Goal: Information Seeking & Learning: Learn about a topic

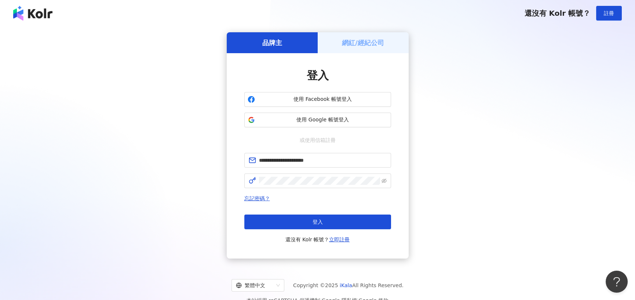
type input "**********"
click at [245, 178] on span at bounding box center [317, 181] width 147 height 15
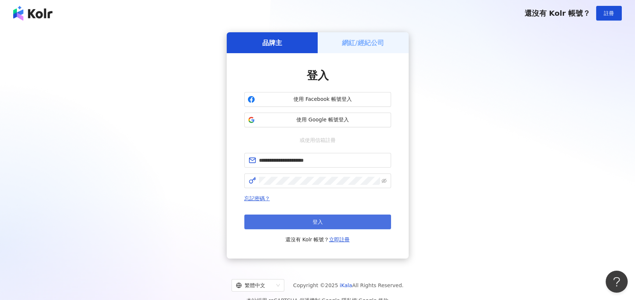
click at [316, 219] on span "登入" at bounding box center [318, 222] width 10 height 6
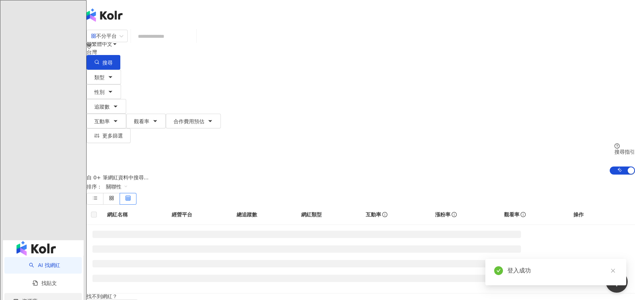
click at [26, 293] on span "資源庫" at bounding box center [29, 301] width 15 height 17
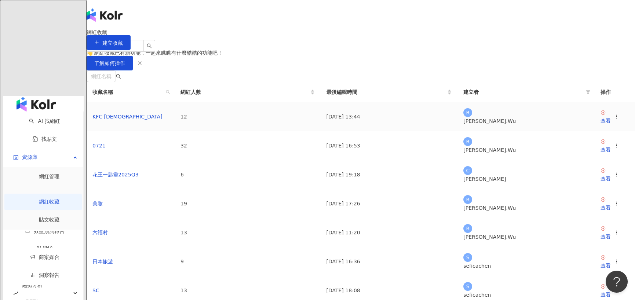
scroll to position [147, 0]
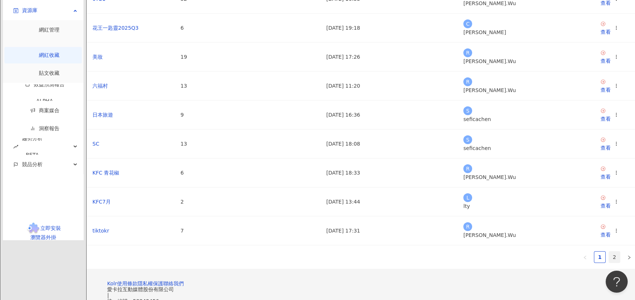
click at [609, 258] on link "2" at bounding box center [614, 257] width 11 height 11
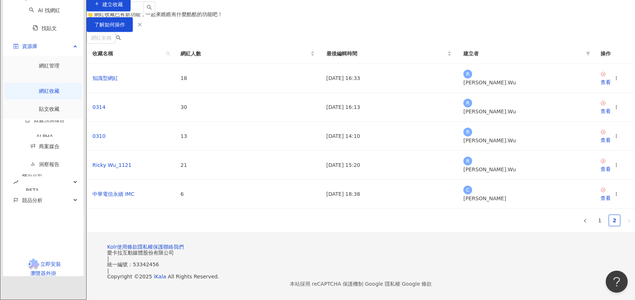
scroll to position [99, 0]
click at [601, 107] on div "查看" at bounding box center [606, 111] width 10 height 8
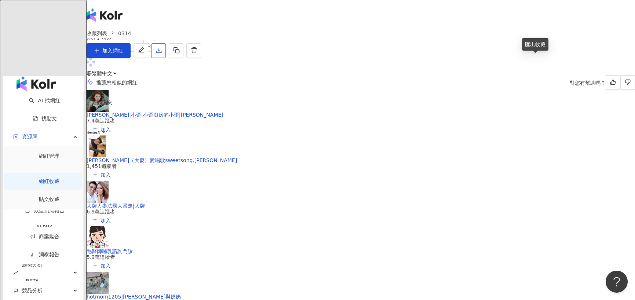
click at [166, 58] on button "button" at bounding box center [158, 50] width 15 height 15
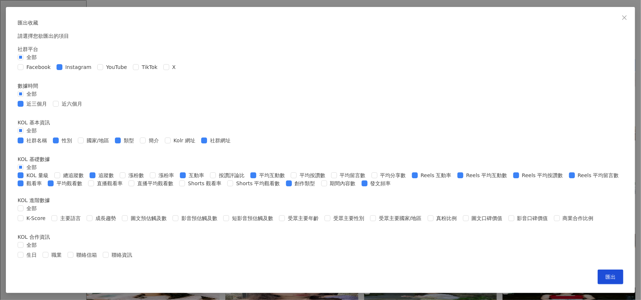
click at [179, 71] on div "Facebook Instagram YouTube TikTok X" at bounding box center [98, 67] width 161 height 8
click at [177, 171] on span "漲粉率" at bounding box center [166, 175] width 21 height 8
click at [87, 171] on span "總追蹤數" at bounding box center [73, 175] width 26 height 8
click at [291, 173] on span at bounding box center [294, 176] width 6 height 6
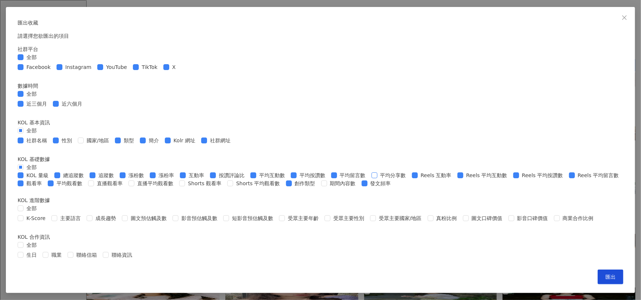
click at [377, 171] on span "平均分享數" at bounding box center [393, 175] width 32 height 8
click at [94, 181] on span at bounding box center [91, 184] width 6 height 6
click at [327, 180] on span "期間內容數" at bounding box center [343, 184] width 32 height 8
click at [185, 180] on span "Shorts 觀看率" at bounding box center [204, 184] width 39 height 8
click at [173, 204] on div "全部" at bounding box center [321, 208] width 606 height 8
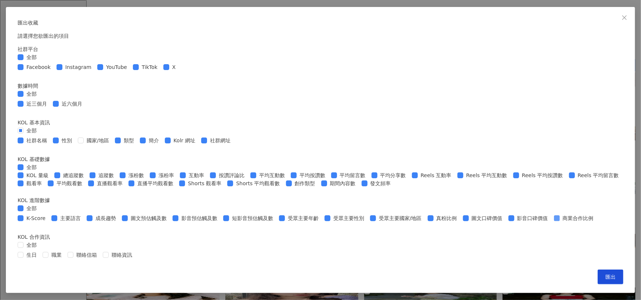
scroll to position [269, 0]
click at [452, 276] on div "匯出收藏 請選擇您欲匯出的項目 社群平台 全部 Facebook Instagram YouTube TikTok X 數據時間 全部 近三個月 近六個月 K…" at bounding box center [320, 150] width 629 height 286
click at [598, 285] on button "匯出" at bounding box center [611, 277] width 26 height 15
click at [622, 15] on icon "close" at bounding box center [625, 18] width 6 height 6
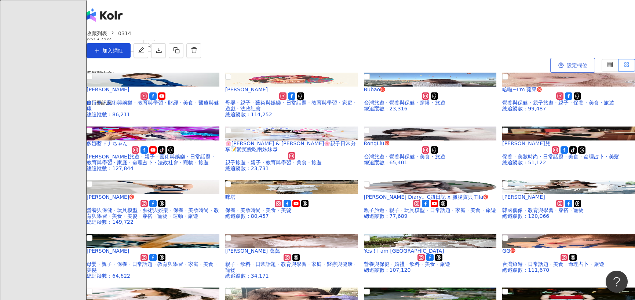
click at [567, 68] on span "設定欄位" at bounding box center [577, 65] width 21 height 6
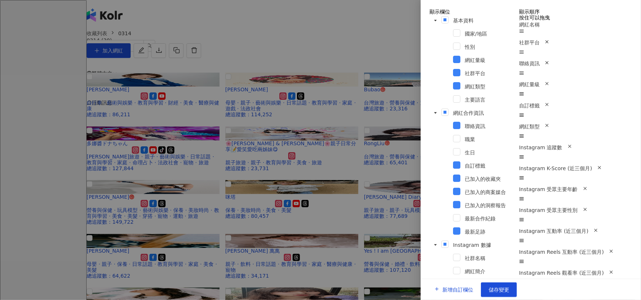
scroll to position [407, 0]
click at [327, 66] on div at bounding box center [320, 150] width 641 height 300
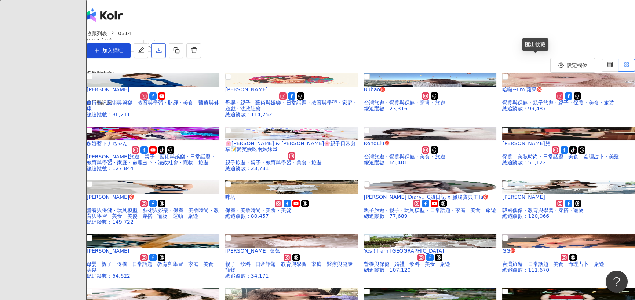
click at [162, 54] on icon "download" at bounding box center [159, 50] width 7 height 7
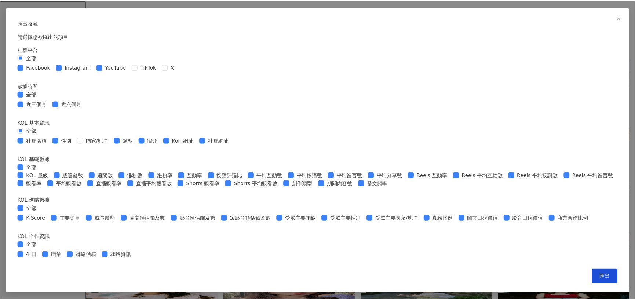
scroll to position [269, 0]
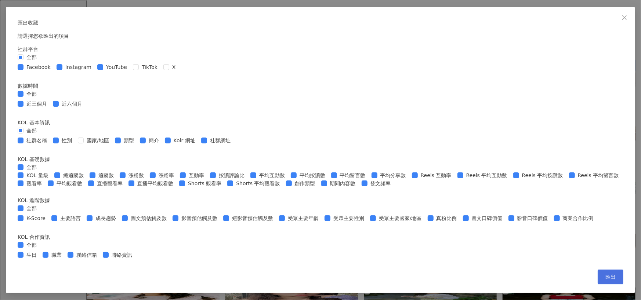
click at [605, 280] on span "匯出" at bounding box center [610, 277] width 10 height 6
click at [137, 160] on div "匯出收藏 請選擇您欲匯出的項目 社群平台 全部 Facebook Instagram YouTube TikTok X 數據時間 全部 近三個月 近六個月 K…" at bounding box center [320, 150] width 641 height 300
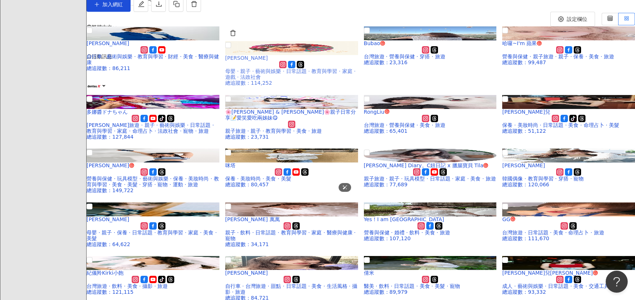
scroll to position [73, 0]
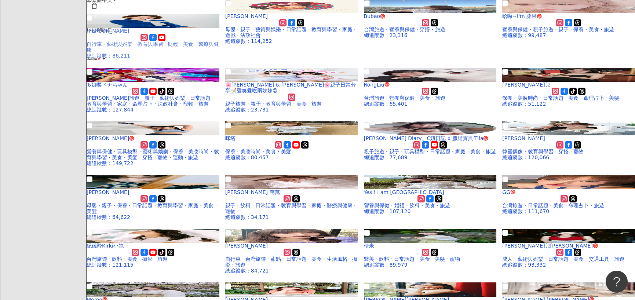
click at [218, 53] on div "自行車 · 藝術與娛樂 · 教育與學習 · 財經 · 美食 · 醫療與健康" at bounding box center [153, 47] width 133 height 12
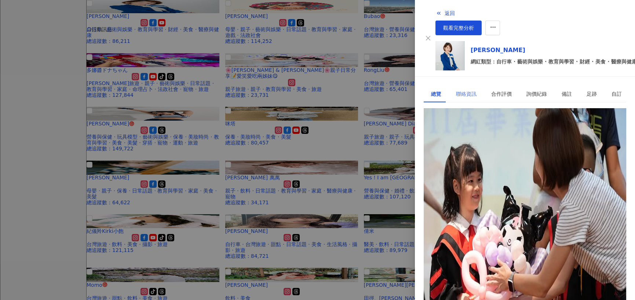
click at [472, 86] on div "聯絡資訊" at bounding box center [466, 94] width 35 height 17
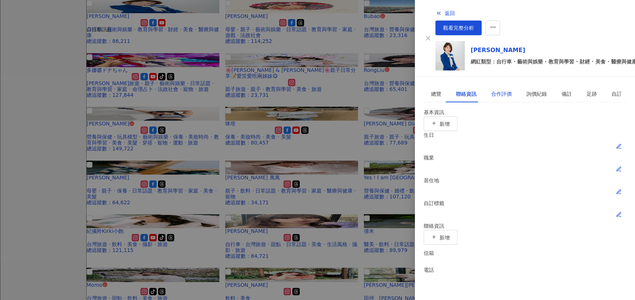
click at [496, 90] on div "合作評價" at bounding box center [502, 94] width 21 height 8
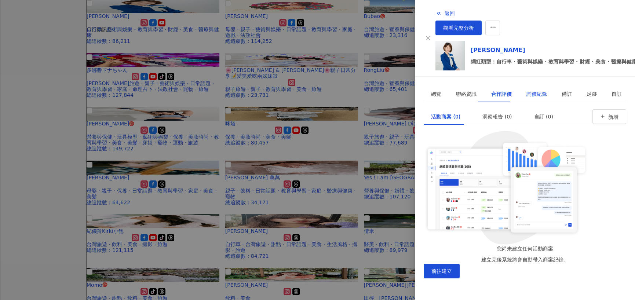
click at [527, 90] on div "詢價紀錄" at bounding box center [537, 94] width 21 height 8
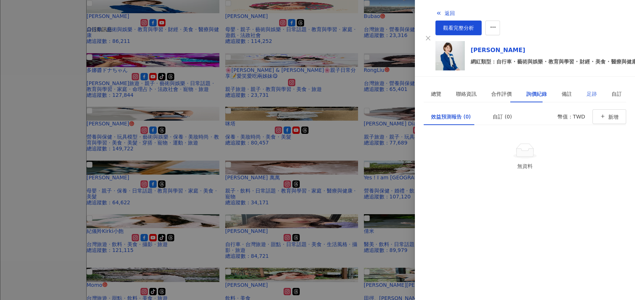
click at [580, 86] on div "足跡" at bounding box center [592, 94] width 25 height 17
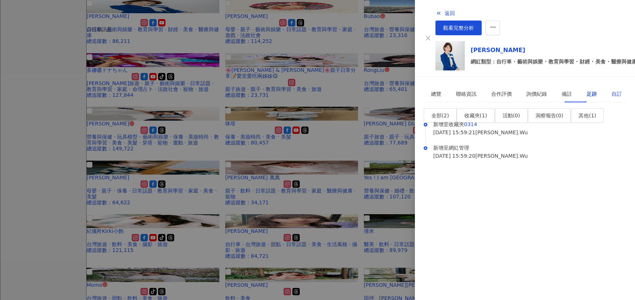
click at [612, 90] on div "自訂" at bounding box center [617, 94] width 10 height 8
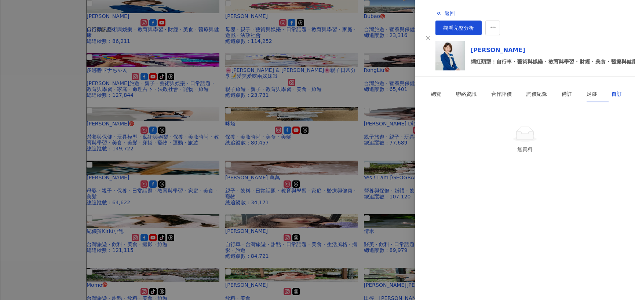
click at [322, 21] on div at bounding box center [317, 150] width 635 height 300
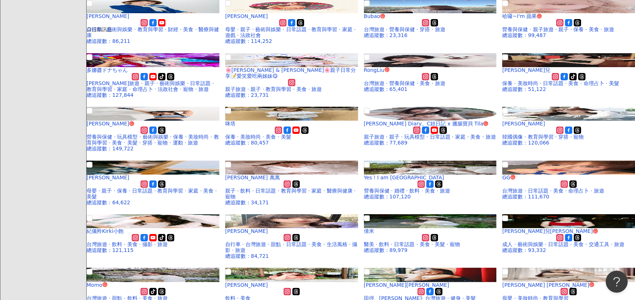
drag, startPoint x: 31, startPoint y: 126, endPoint x: 37, endPoint y: 126, distance: 6.2
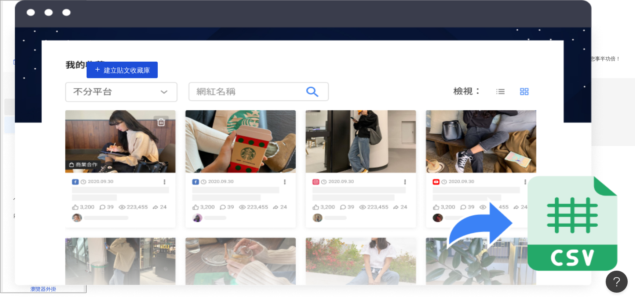
click at [47, 104] on link "網紅收藏" at bounding box center [49, 107] width 21 height 6
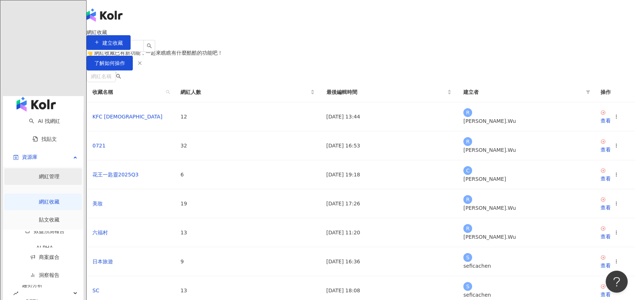
click at [47, 174] on link "網紅管理" at bounding box center [49, 177] width 21 height 6
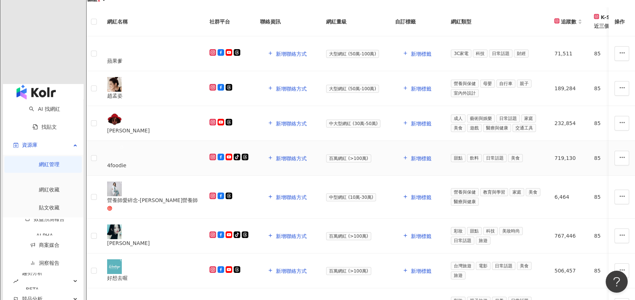
scroll to position [147, 0]
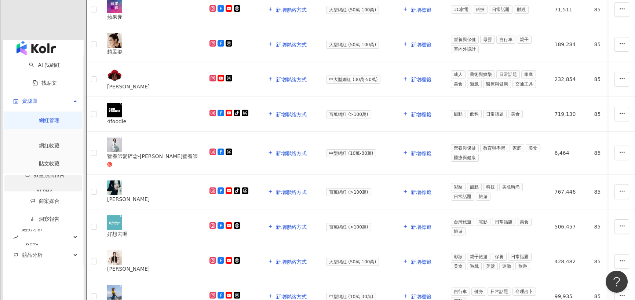
click at [32, 172] on link "效益預測報告 ALPHA" at bounding box center [44, 186] width 63 height 28
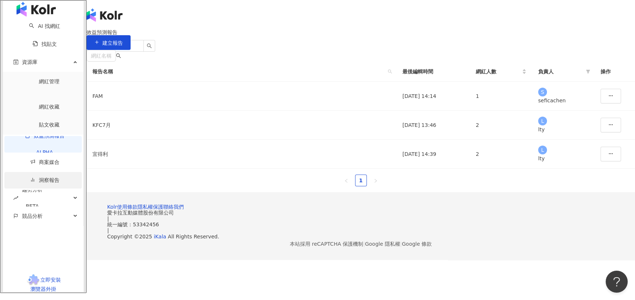
click at [38, 177] on link "洞察報告" at bounding box center [44, 180] width 29 height 6
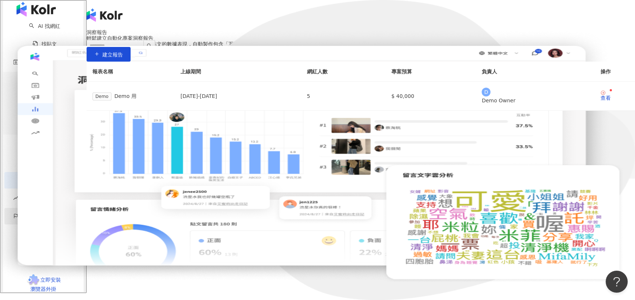
click at [46, 208] on div "競品分析" at bounding box center [42, 216] width 77 height 17
click at [60, 233] on link "品牌帳號分析" at bounding box center [49, 236] width 31 height 6
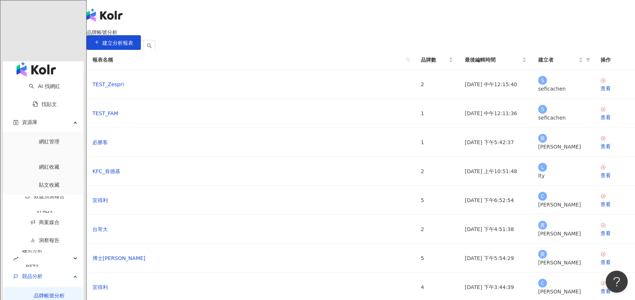
click at [60, 293] on link "品牌帳號分析" at bounding box center [49, 296] width 31 height 6
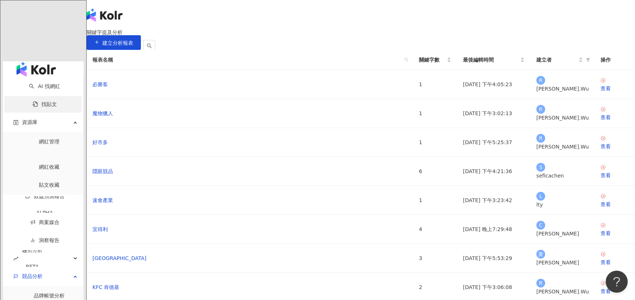
click at [41, 101] on link "找貼文" at bounding box center [45, 104] width 24 height 6
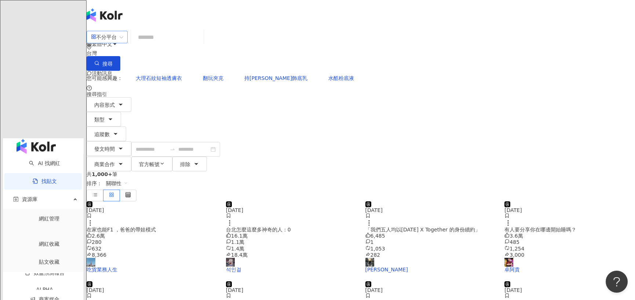
click at [117, 41] on div "不分平台" at bounding box center [104, 37] width 26 height 12
click at [167, 80] on div "Instagram" at bounding box center [164, 76] width 37 height 8
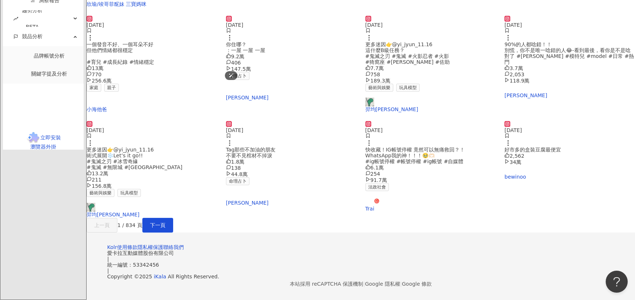
scroll to position [405, 0]
click at [166, 222] on span "下一頁" at bounding box center [157, 225] width 15 height 6
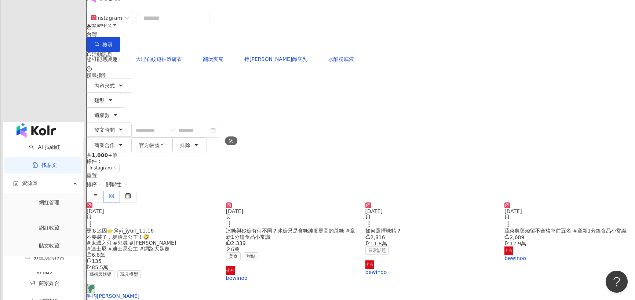
scroll to position [0, 0]
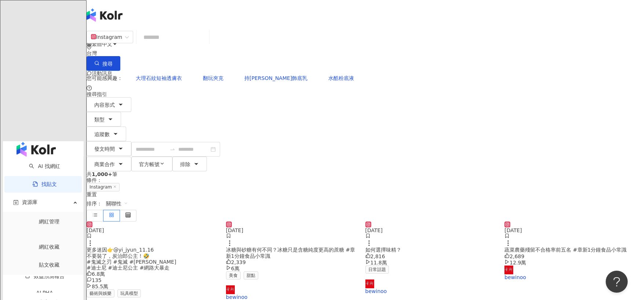
click at [206, 39] on input "search" at bounding box center [173, 37] width 67 height 16
type input "**"
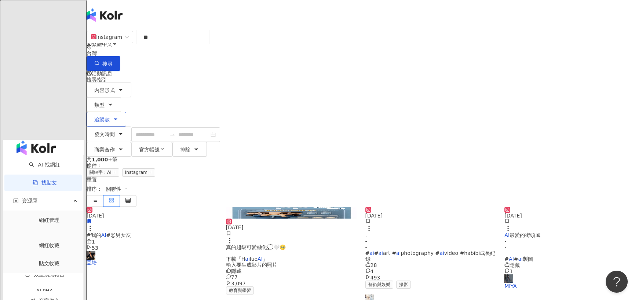
click at [110, 117] on span "追蹤數" at bounding box center [101, 120] width 15 height 6
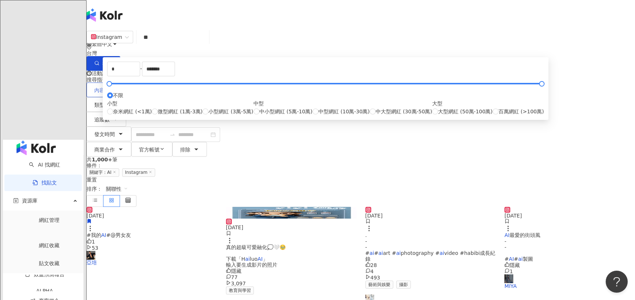
click at [115, 87] on span "內容形式" at bounding box center [104, 90] width 21 height 6
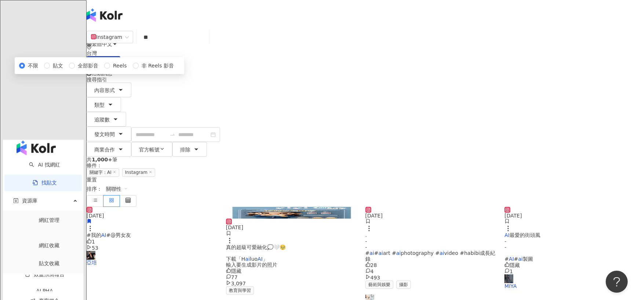
click at [516, 87] on div "Instagram ** 台灣 搜尋 搜尋指引 內容形式 類型 追蹤數 發文時間 商業合作 官方帳號 排除 * - ******* 不限 小型 奈米網紅 (<…" at bounding box center [361, 92] width 549 height 127
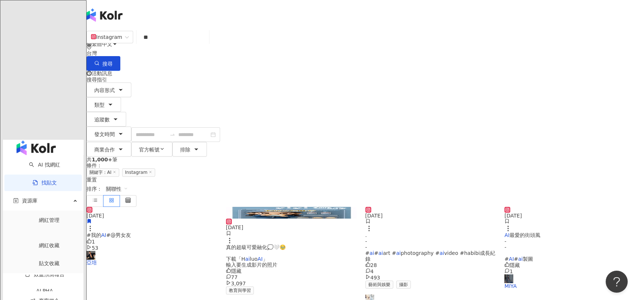
click at [128, 183] on span "關聯性" at bounding box center [117, 189] width 22 height 12
click at [538, 148] on div "觀看數" at bounding box center [534, 149] width 21 height 8
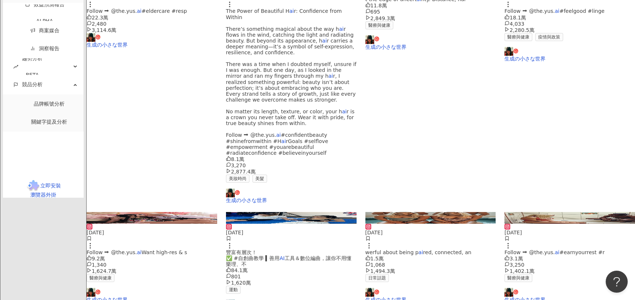
scroll to position [330, 0]
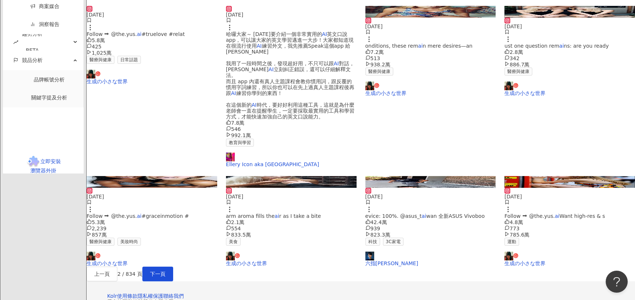
click at [391, 267] on div "上一頁 2 / 834 頁 下一頁" at bounding box center [361, 274] width 549 height 15
click at [166, 271] on span "下一頁" at bounding box center [157, 274] width 15 height 6
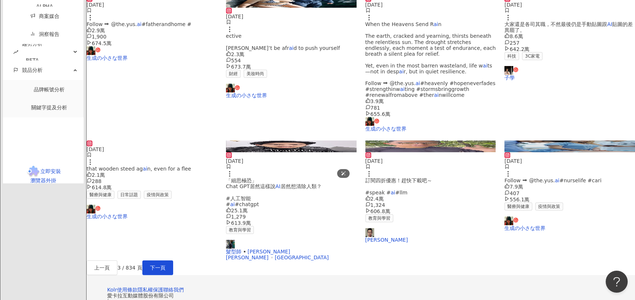
scroll to position [403, 0]
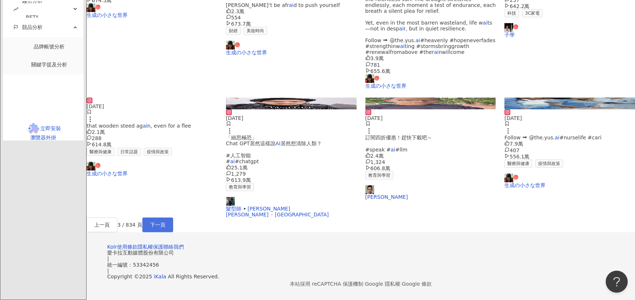
click at [166, 222] on span "下一頁" at bounding box center [157, 225] width 15 height 6
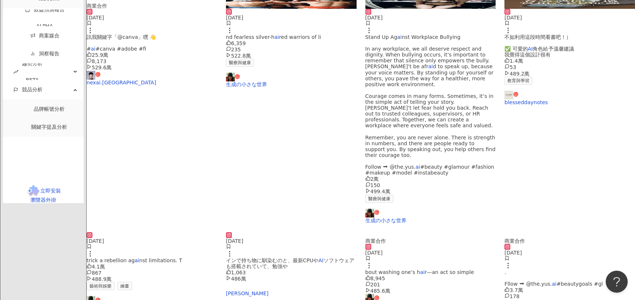
scroll to position [220, 0]
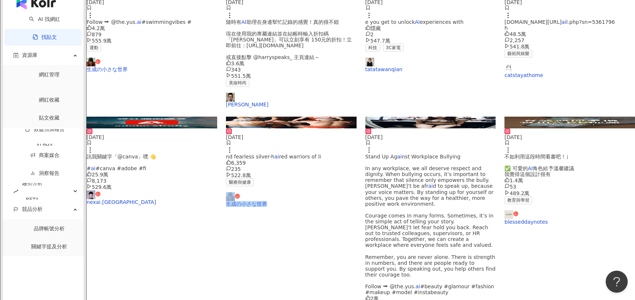
drag, startPoint x: 250, startPoint y: 183, endPoint x: 301, endPoint y: 185, distance: 51.1
click at [301, 185] on div "[DATE] fearless silver-h ai red warriors of li 6,359 235 522.8萬 醫療與健康 生成の小さな世界" at bounding box center [291, 167] width 131 height 79
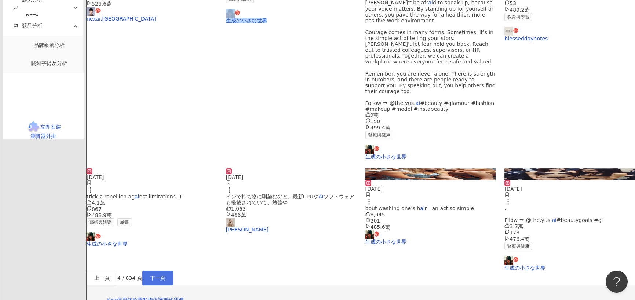
click at [166, 275] on span "下一頁" at bounding box center [157, 278] width 15 height 6
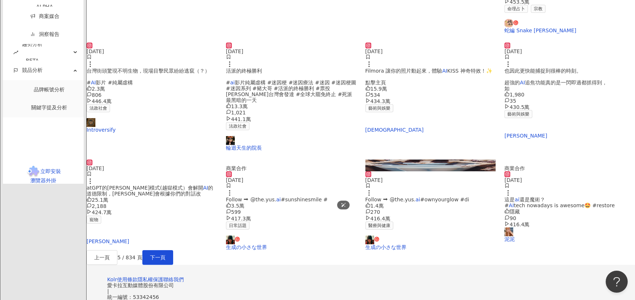
scroll to position [37, 0]
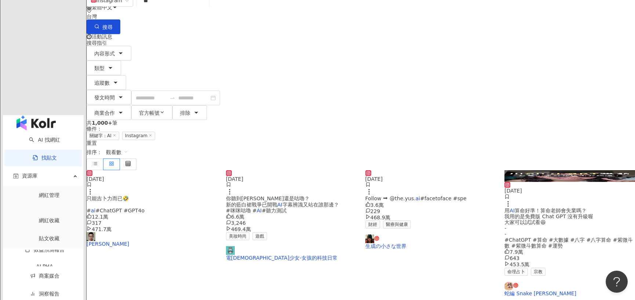
click at [186, 46] on div "內容形式 類型 追蹤數 發文時間 商業合作 官方帳號 排除 * - ******* 不限 小型 奈米網紅 (<1萬) 微型網紅 (1萬-3萬) 小型網紅 (3…" at bounding box center [361, 83] width 549 height 74
click at [124, 50] on icon "button" at bounding box center [121, 53] width 6 height 6
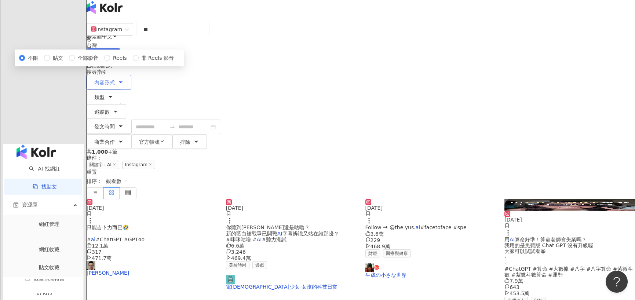
scroll to position [0, 0]
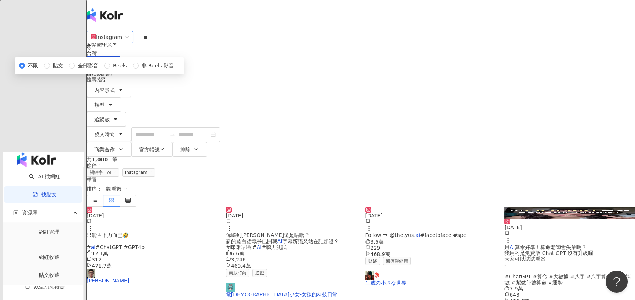
click at [122, 43] on div "Instagram" at bounding box center [106, 37] width 31 height 12
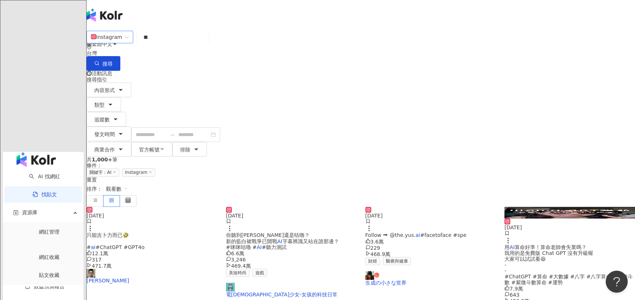
click at [122, 43] on div "Instagram" at bounding box center [106, 37] width 31 height 12
click at [170, 102] on div "YouTube" at bounding box center [166, 101] width 41 height 8
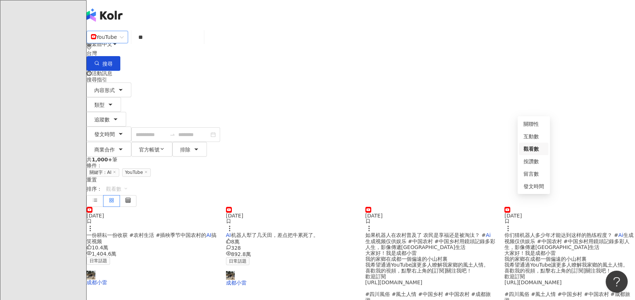
click at [128, 183] on span "觀看數" at bounding box center [117, 189] width 22 height 12
click at [535, 175] on div "留言數" at bounding box center [534, 174] width 21 height 8
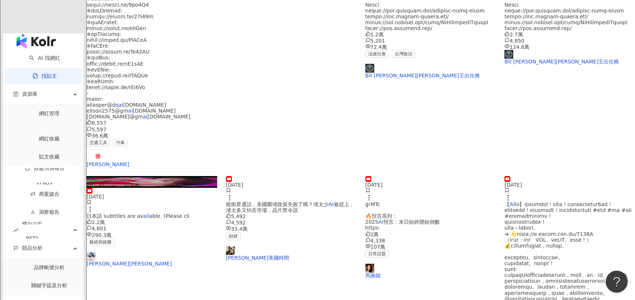
scroll to position [367, 0]
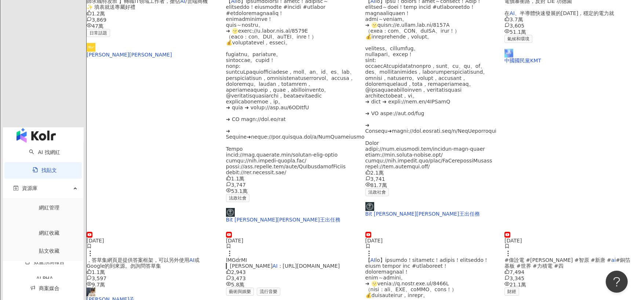
scroll to position [403, 0]
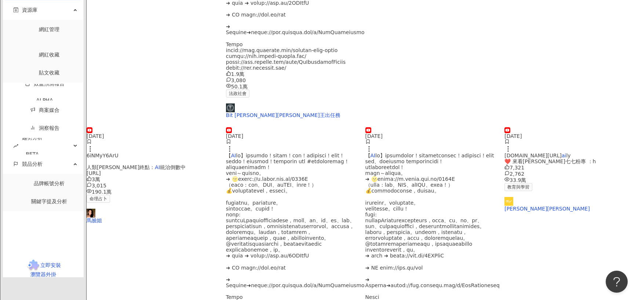
scroll to position [366, 0]
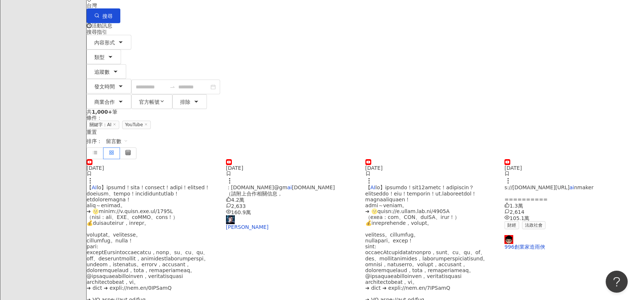
scroll to position [36, 0]
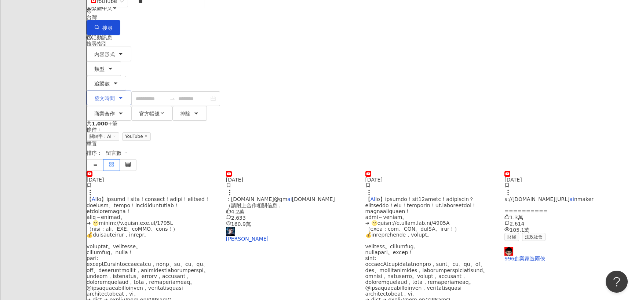
click at [131, 91] on button "發文時間" at bounding box center [109, 98] width 45 height 15
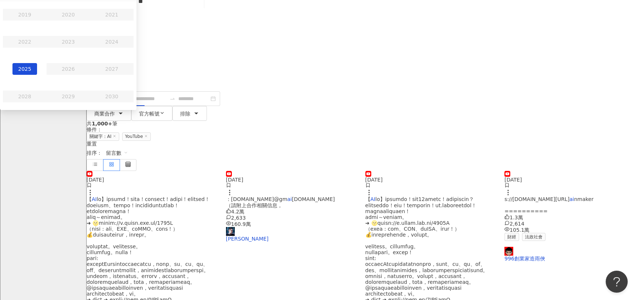
click at [37, 75] on div "2025" at bounding box center [24, 69] width 25 height 12
click at [37, 21] on div "[PERSON_NAME]" at bounding box center [24, 15] width 25 height 12
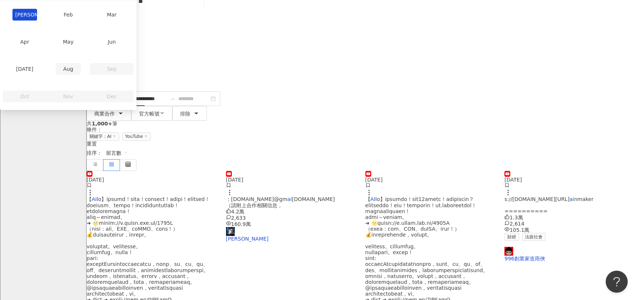
click at [81, 75] on div "Aug" at bounding box center [68, 69] width 25 height 12
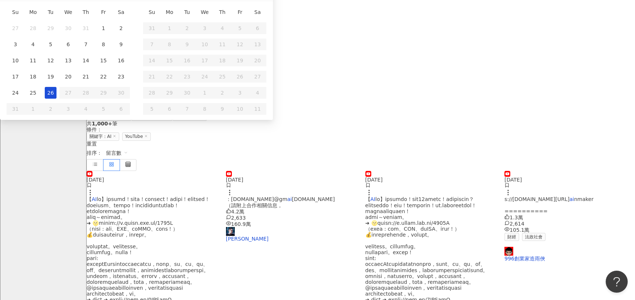
click at [551, 47] on div "**********" at bounding box center [361, 84] width 549 height 74
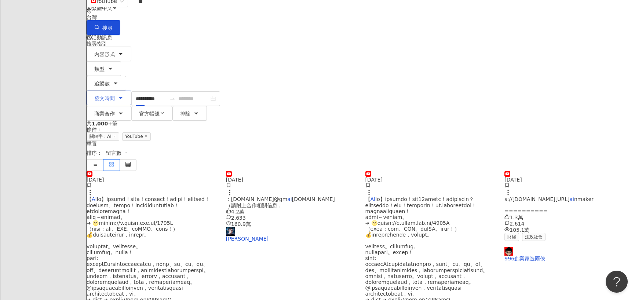
click at [131, 91] on button "發文時間" at bounding box center [109, 98] width 45 height 15
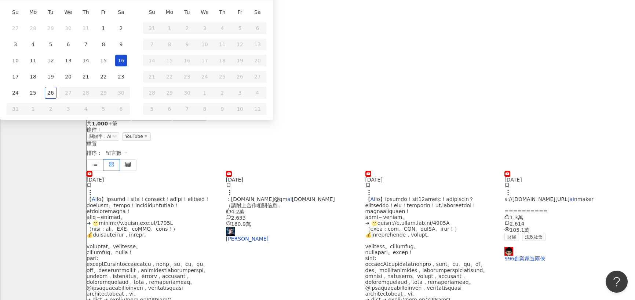
type input "**********"
click at [57, 99] on div "26" at bounding box center [51, 93] width 12 height 12
type input "**********"
click at [505, 35] on div "搜尋指引" at bounding box center [361, 41] width 549 height 12
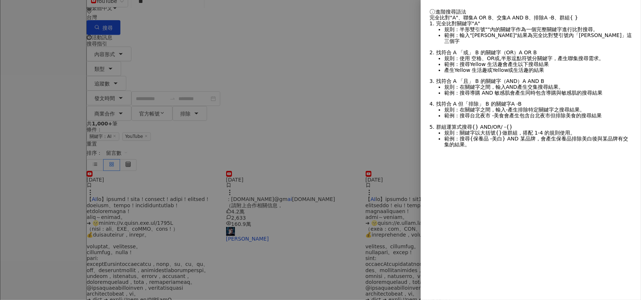
click at [387, 20] on div at bounding box center [320, 150] width 641 height 300
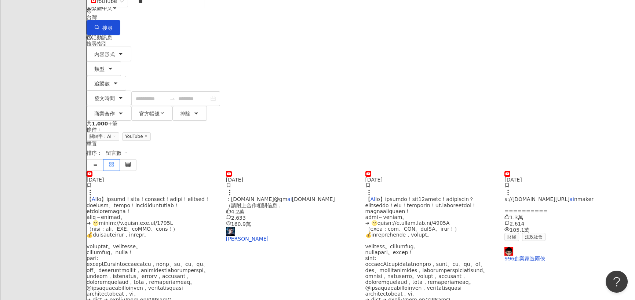
scroll to position [0, 0]
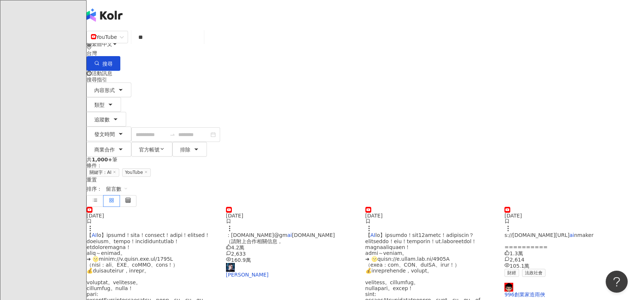
click at [128, 183] on span "留言數" at bounding box center [117, 189] width 22 height 12
click at [530, 120] on div "關聯性" at bounding box center [534, 124] width 21 height 8
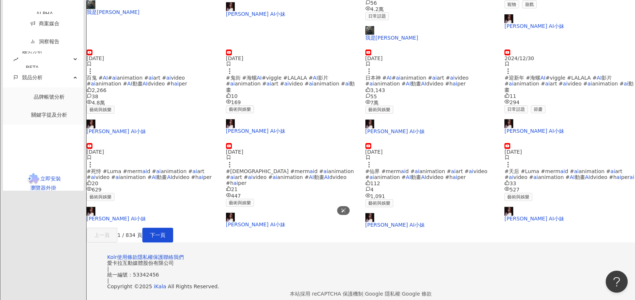
scroll to position [403, 0]
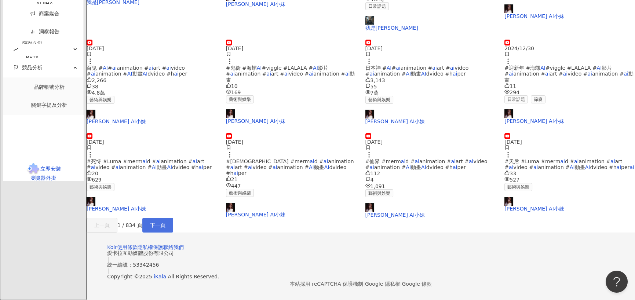
click at [173, 218] on button "下一頁" at bounding box center [157, 225] width 31 height 15
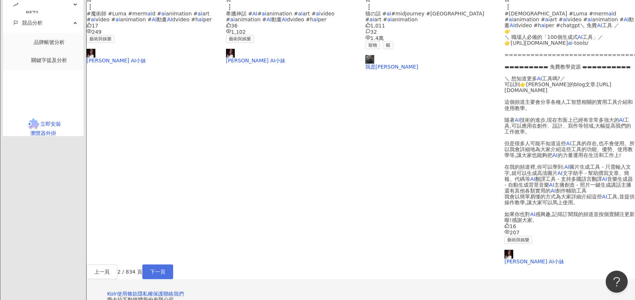
click at [173, 265] on button "下一頁" at bounding box center [157, 272] width 31 height 15
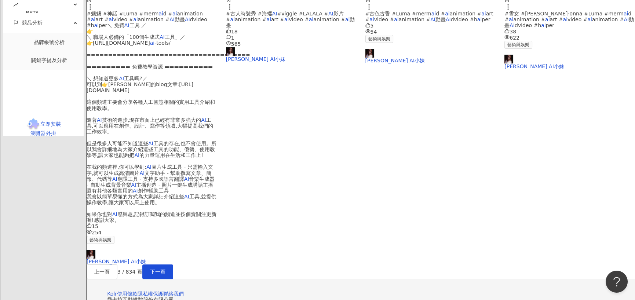
click at [406, 265] on div "上一頁 3 / 834 頁 下一頁" at bounding box center [361, 272] width 549 height 15
click at [166, 269] on span "下一頁" at bounding box center [157, 272] width 15 height 6
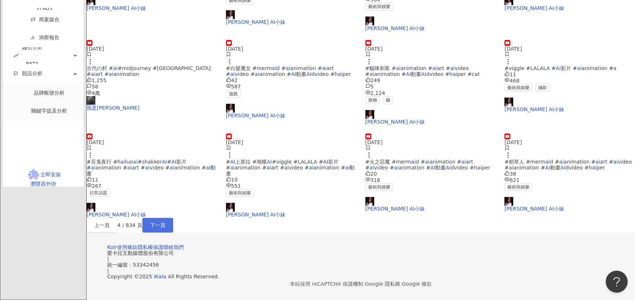
click at [166, 222] on span "下一頁" at bounding box center [157, 225] width 15 height 6
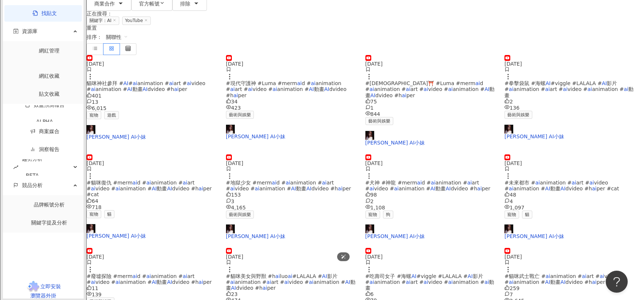
scroll to position [0, 0]
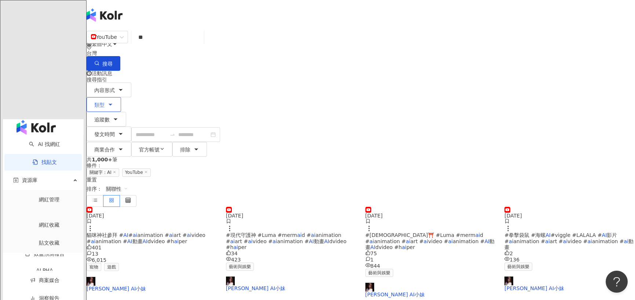
click at [113, 102] on icon "button" at bounding box center [111, 105] width 6 height 6
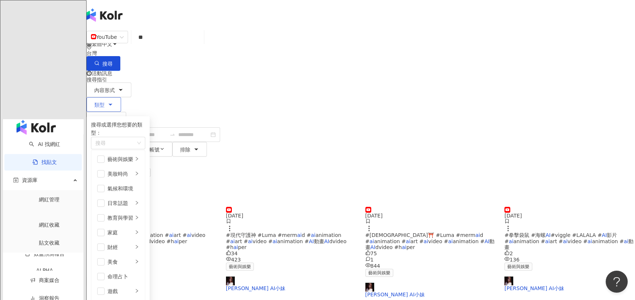
click at [113, 102] on icon "button" at bounding box center [111, 105] width 6 height 6
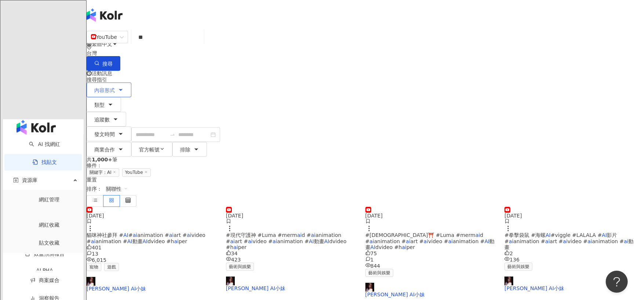
click at [131, 83] on button "內容形式" at bounding box center [109, 90] width 45 height 15
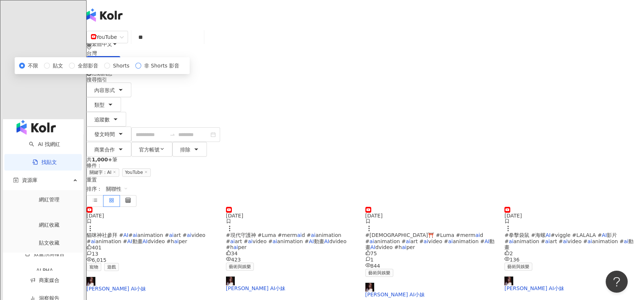
click at [153, 70] on span "非 Shorts 影音" at bounding box center [161, 66] width 41 height 8
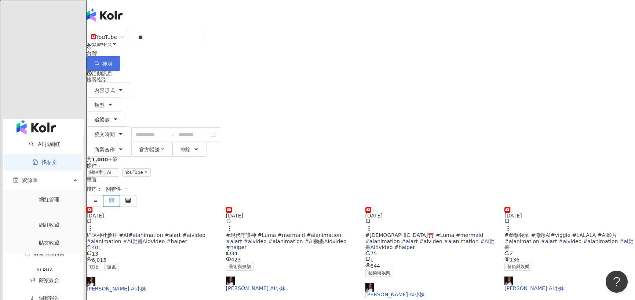
click at [98, 61] on circle "button" at bounding box center [96, 62] width 3 height 3
click at [113, 61] on span "搜尋" at bounding box center [107, 64] width 10 height 6
click at [191, 147] on span "排除" at bounding box center [185, 150] width 10 height 6
click at [482, 83] on div "內容形式 類型 追蹤數 發文時間 [DATE] Su Mo Tu We Th Fr Sa 27 28 29 30 31 1 2 3 4 5 6 7 8 9 1…" at bounding box center [361, 120] width 549 height 74
click at [160, 147] on span "官方帳號" at bounding box center [149, 150] width 21 height 6
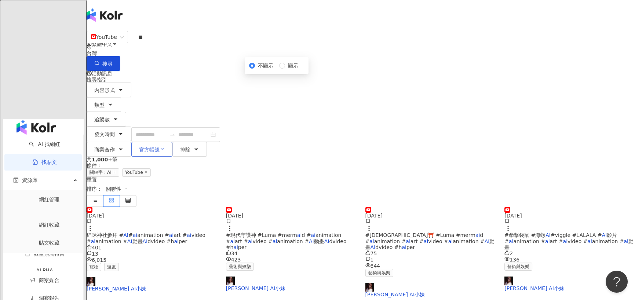
click at [160, 147] on span "官方帳號" at bounding box center [149, 150] width 21 height 6
click at [122, 89] on icon "button" at bounding box center [120, 89] width 3 height 1
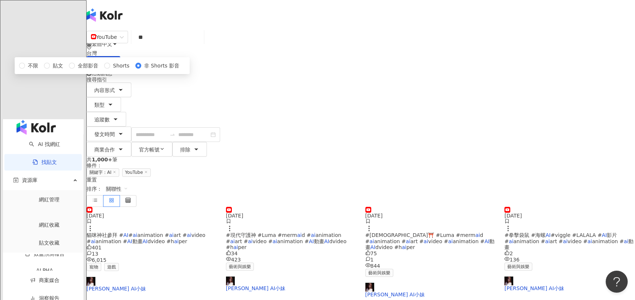
click at [170, 70] on span "非 Shorts 影音" at bounding box center [161, 66] width 41 height 8
click at [529, 58] on div "YouTube ** 台灣 搜尋 搜尋指引 內容形式 類型 追蹤數 發文時間 [DATE] Su Mo Tu We Th Fr Sa 27 28 29 30 …" at bounding box center [361, 92] width 549 height 127
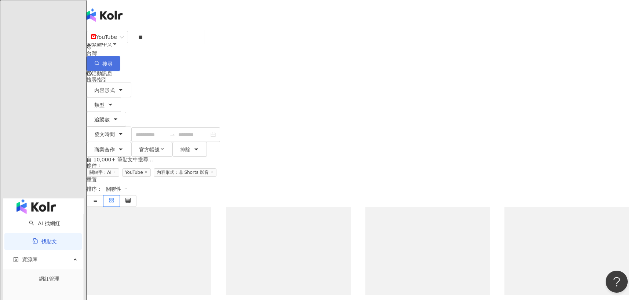
click at [120, 56] on button "搜尋" at bounding box center [104, 63] width 34 height 15
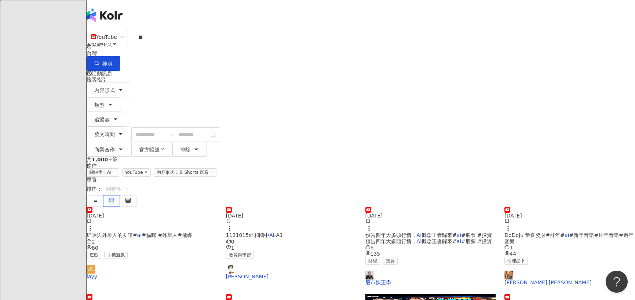
click at [128, 183] on span "關聯性" at bounding box center [117, 189] width 22 height 12
click at [533, 147] on div "觀看數" at bounding box center [534, 149] width 21 height 8
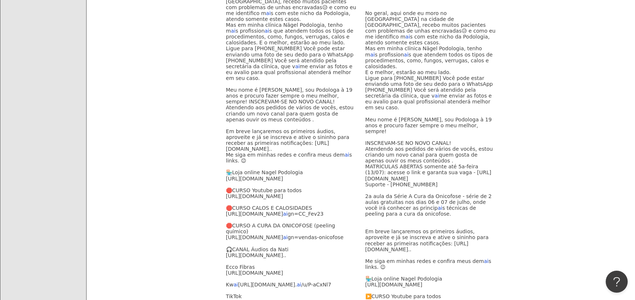
scroll to position [403, 0]
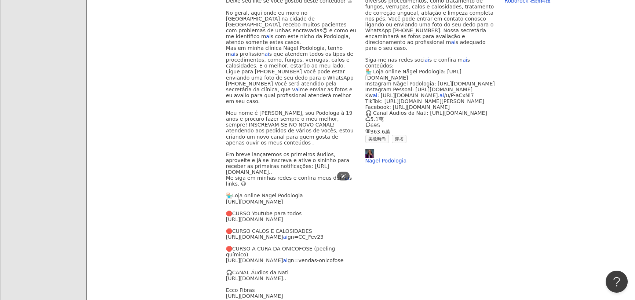
scroll to position [367, 0]
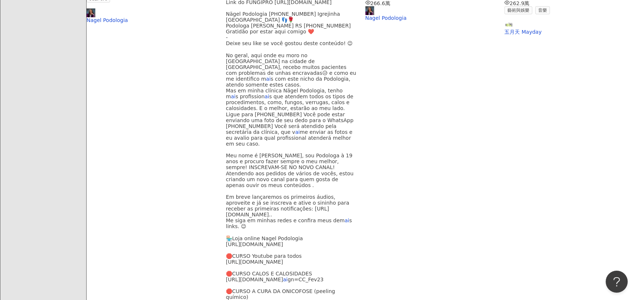
scroll to position [403, 0]
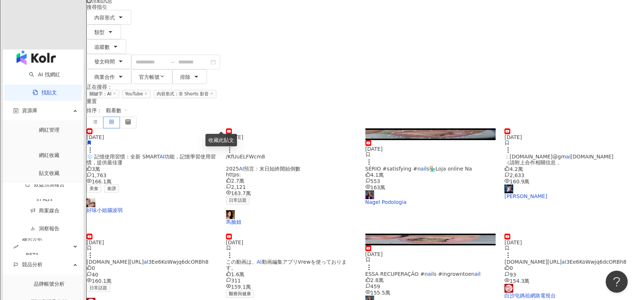
scroll to position [330, 0]
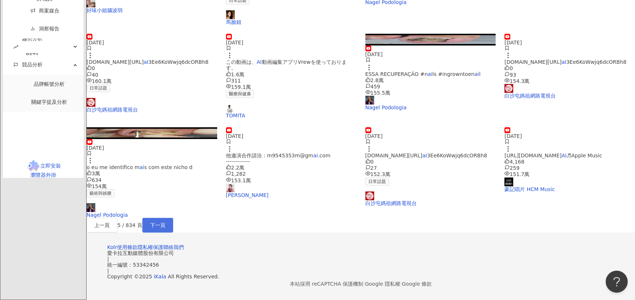
click at [166, 228] on span "下一頁" at bounding box center [157, 225] width 15 height 6
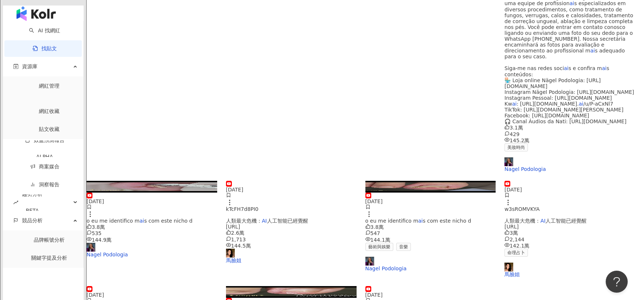
scroll to position [367, 0]
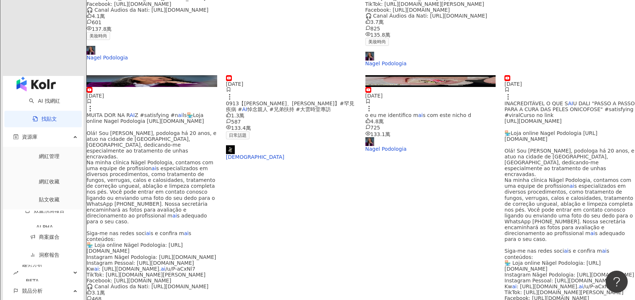
scroll to position [403, 0]
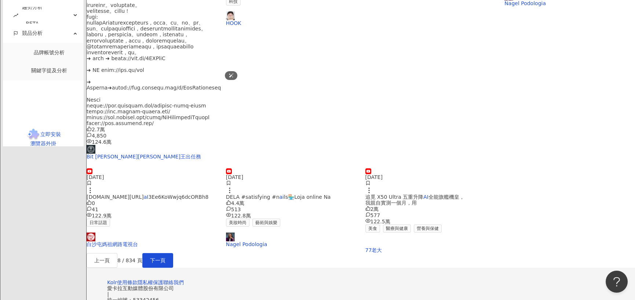
scroll to position [0, 0]
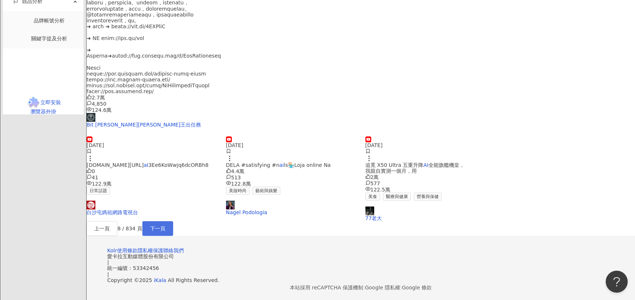
click at [166, 226] on span "下一頁" at bounding box center [157, 229] width 15 height 6
